Goal: Find specific page/section: Find specific page/section

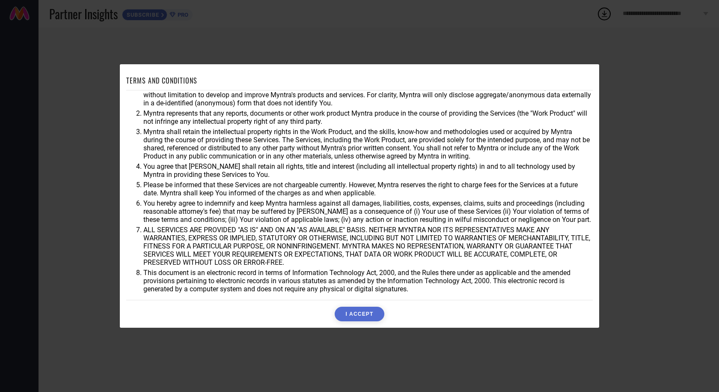
scroll to position [23, 0]
click at [364, 308] on button "I ACCEPT" at bounding box center [359, 313] width 49 height 15
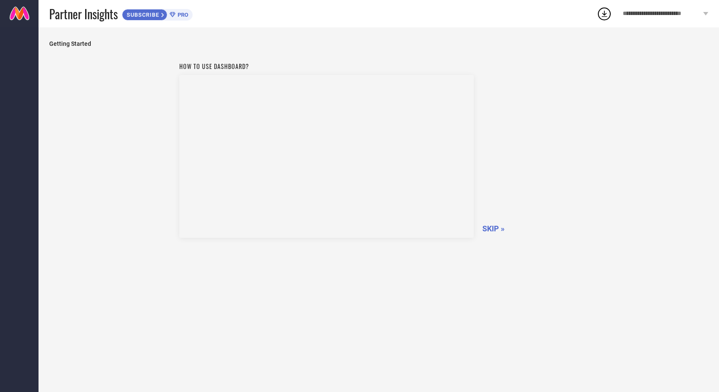
click at [498, 228] on span "SKIP »" at bounding box center [493, 228] width 22 height 9
click at [498, 228] on span "SKIPPING..." at bounding box center [502, 228] width 41 height 9
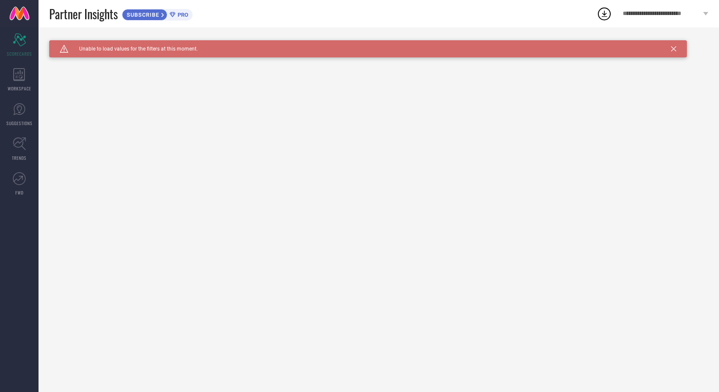
click at [674, 47] on icon at bounding box center [673, 48] width 5 height 5
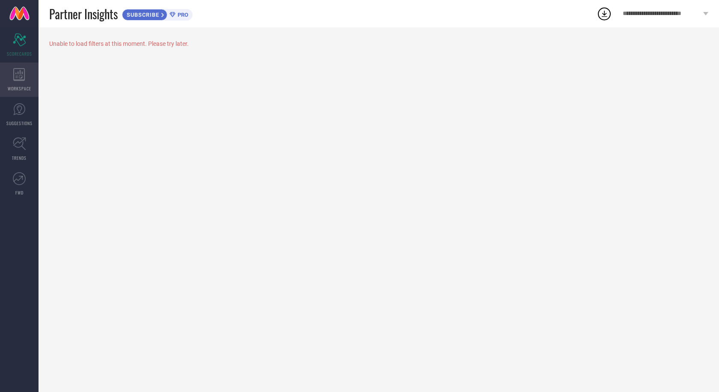
click at [30, 70] on div "WORKSPACE" at bounding box center [19, 79] width 39 height 34
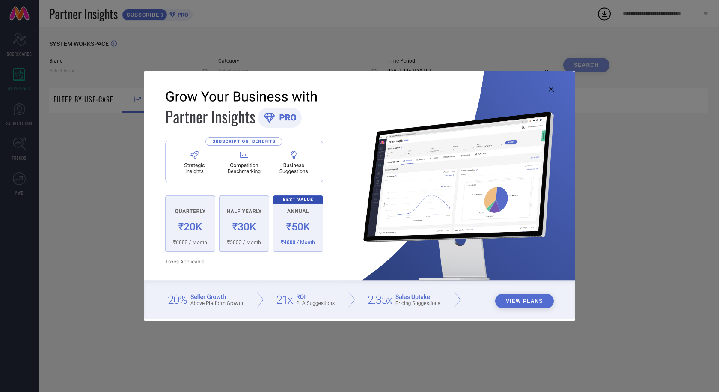
click at [555, 87] on img at bounding box center [359, 195] width 431 height 248
type input "1 STOP FASHION"
type input "All"
click at [552, 89] on icon at bounding box center [551, 88] width 5 height 5
click at [555, 88] on img at bounding box center [359, 195] width 431 height 248
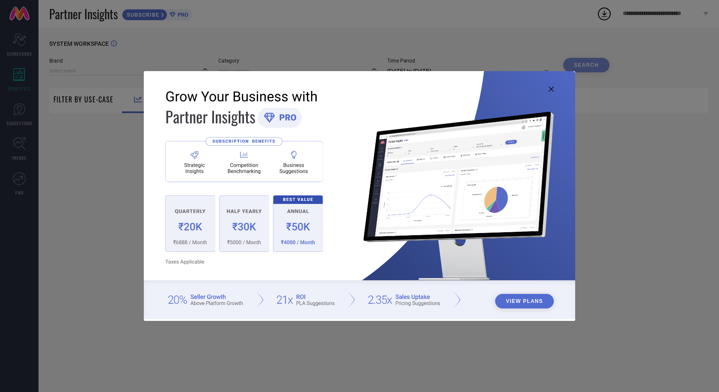
type input "1 STOP FASHION"
type input "All"
click at [551, 89] on icon at bounding box center [551, 88] width 5 height 5
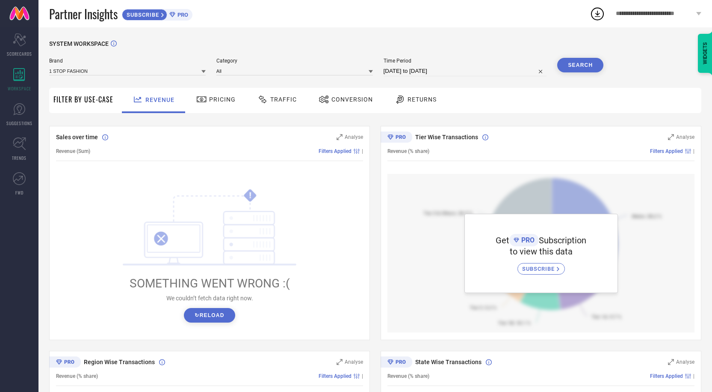
click at [156, 18] on span "SUBSCRIBE" at bounding box center [141, 15] width 39 height 6
